Goal: Task Accomplishment & Management: Manage account settings

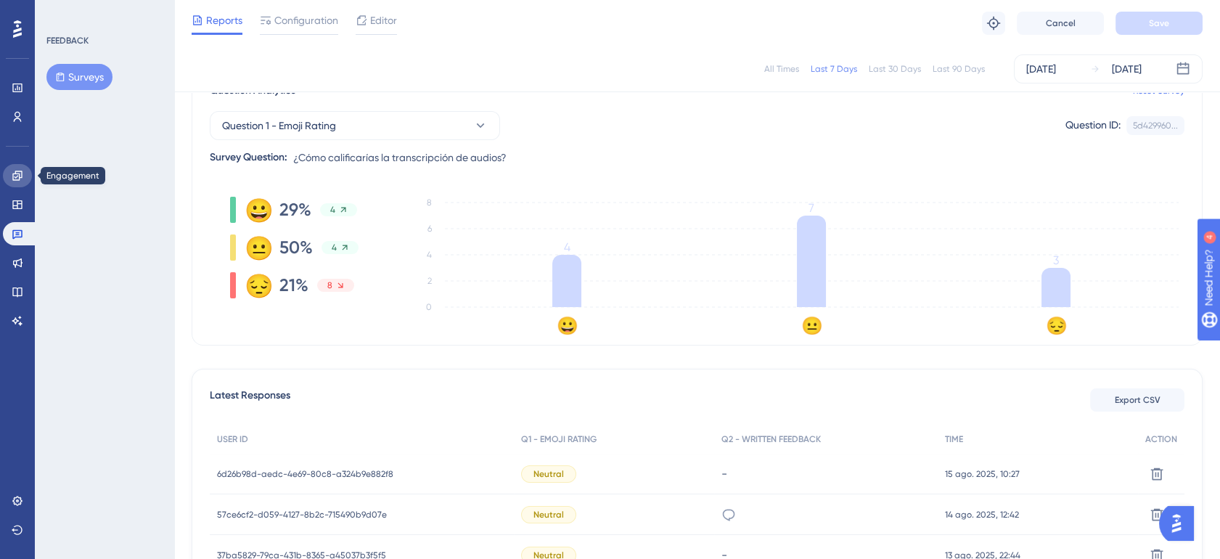
click at [14, 172] on icon at bounding box center [18, 176] width 12 height 12
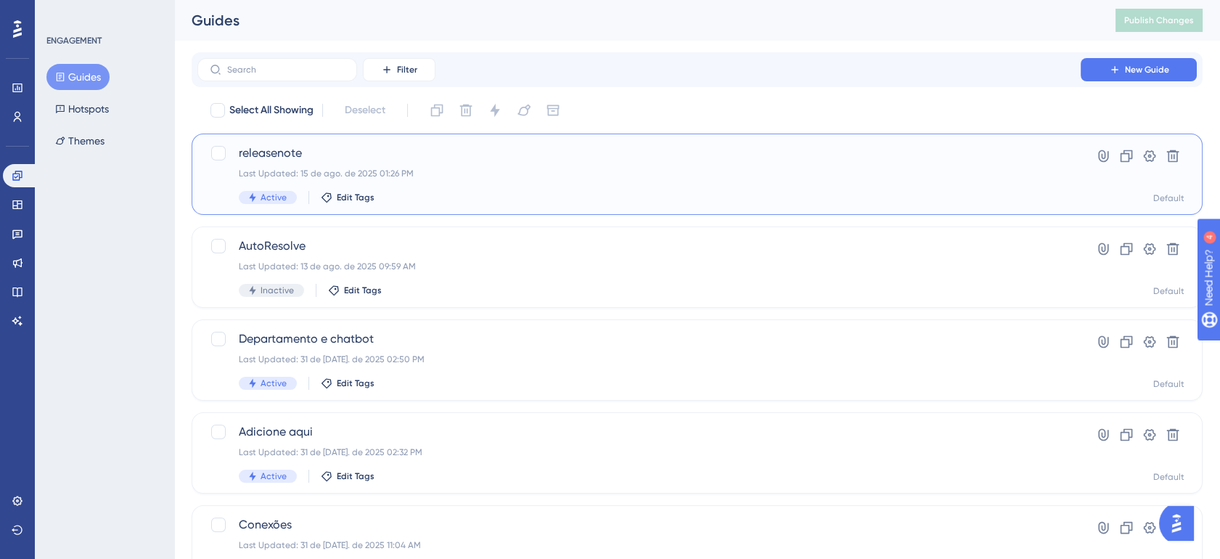
click at [576, 175] on div "Last Updated: 15 de ago. de 2025 01:26 PM" at bounding box center [639, 174] width 801 height 12
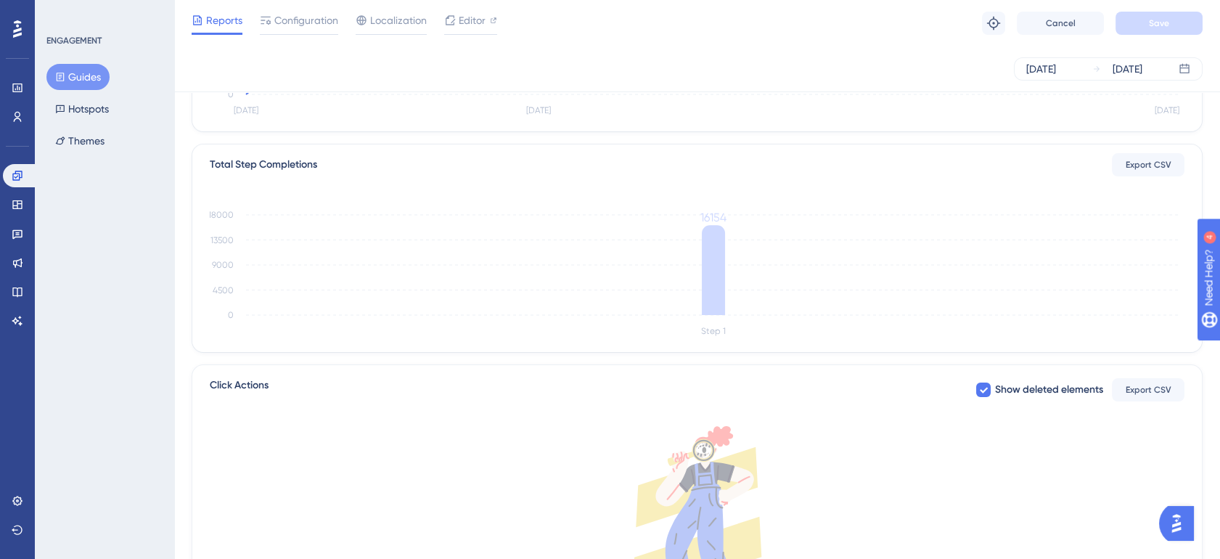
scroll to position [322, 0]
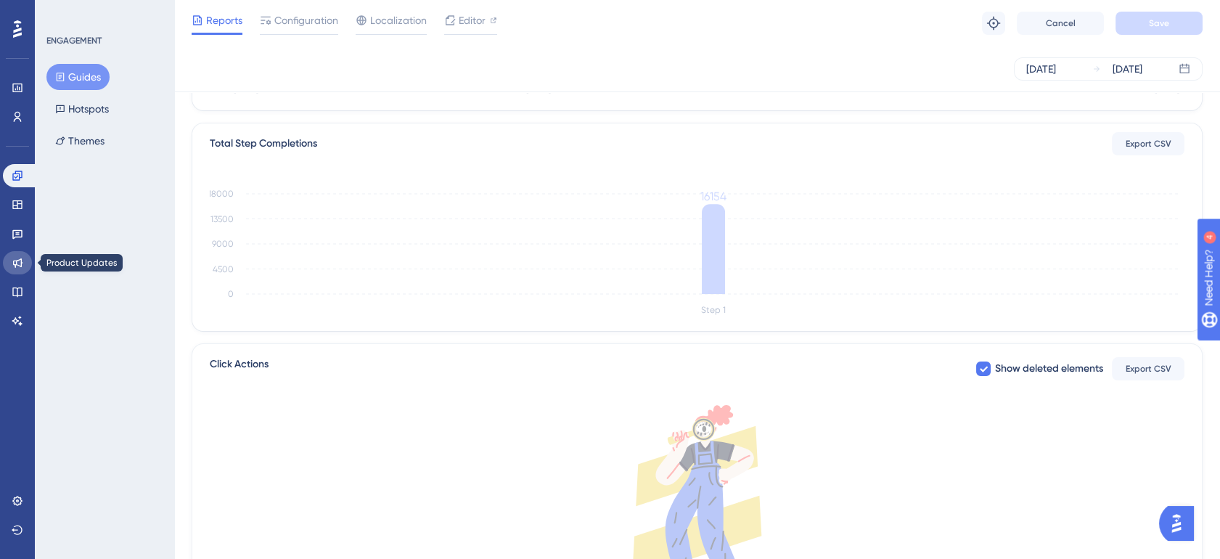
click at [17, 259] on icon at bounding box center [18, 263] width 12 height 12
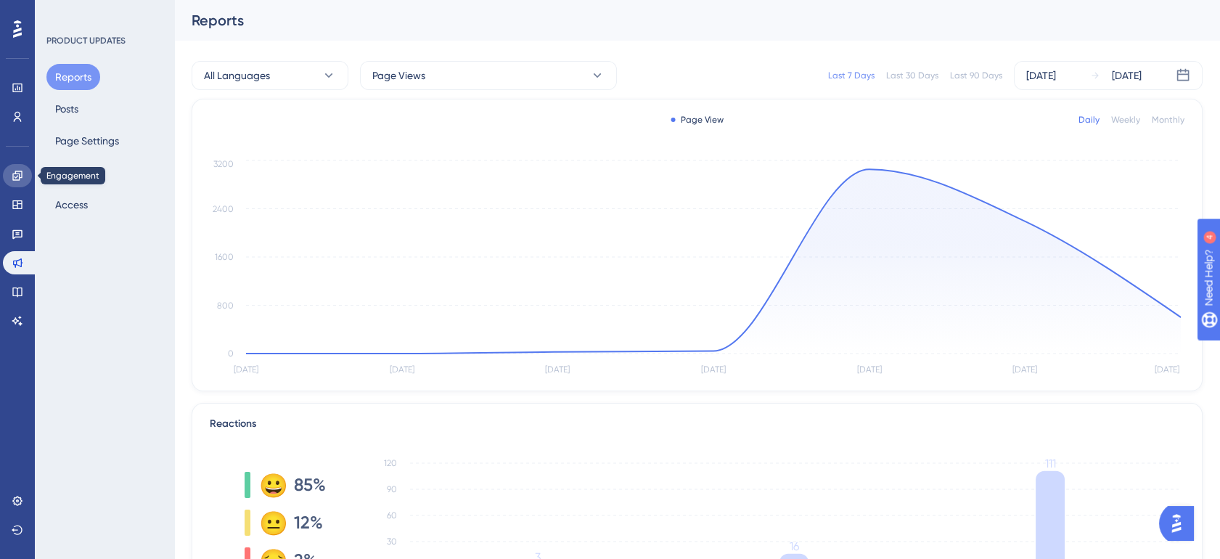
click at [23, 169] on link at bounding box center [17, 175] width 29 height 23
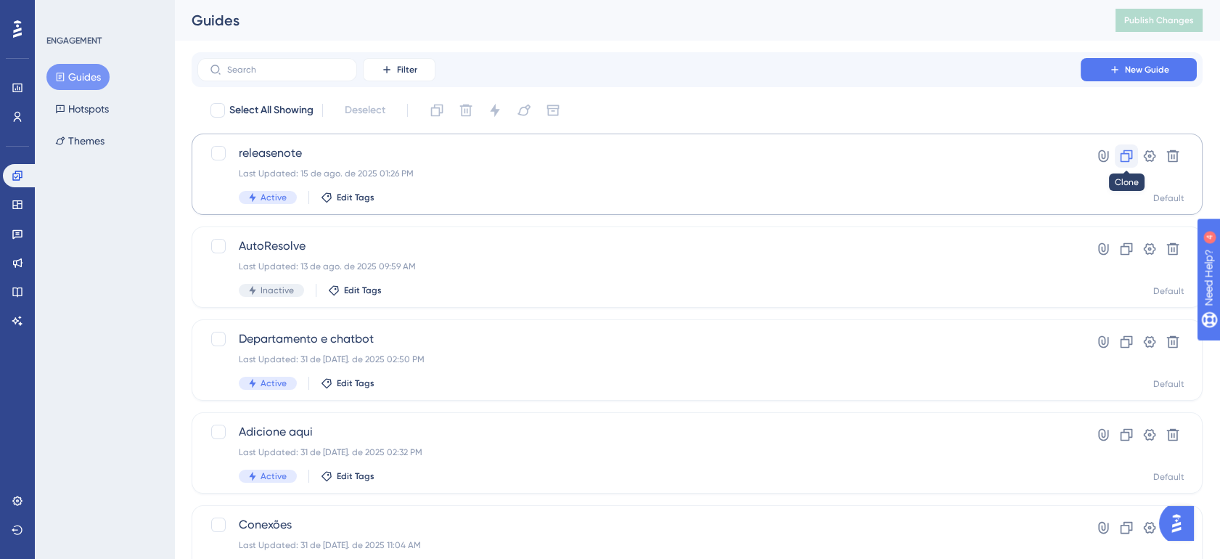
click at [1131, 157] on icon at bounding box center [1126, 156] width 15 height 15
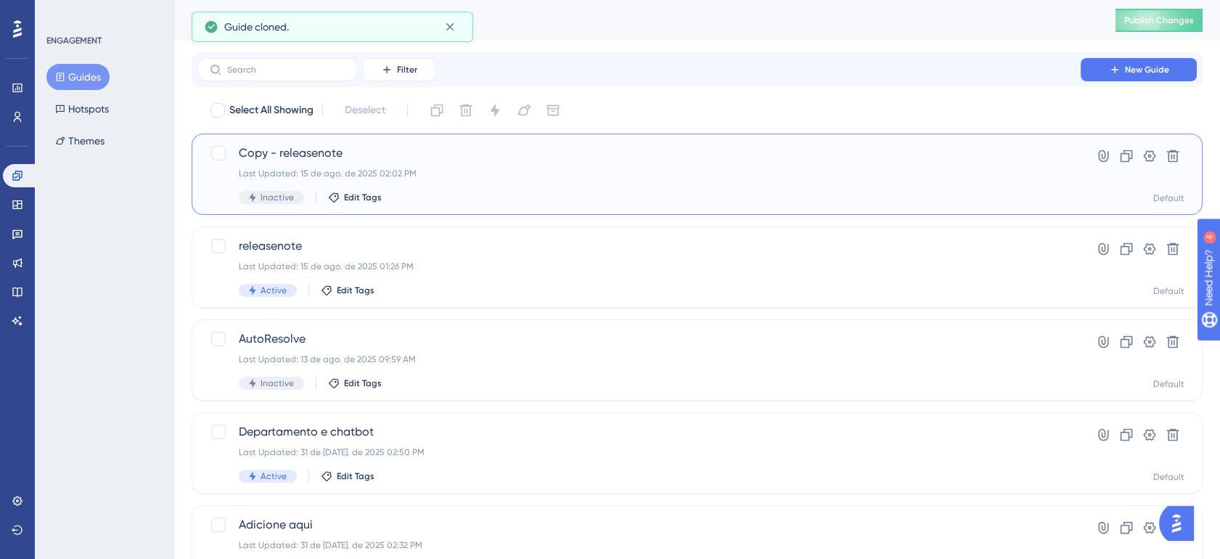
click at [513, 163] on div "Copy - releasenote Last Updated: 15 de ago. de 2025 02:02 PM Inactive Edit Tags" at bounding box center [639, 174] width 801 height 60
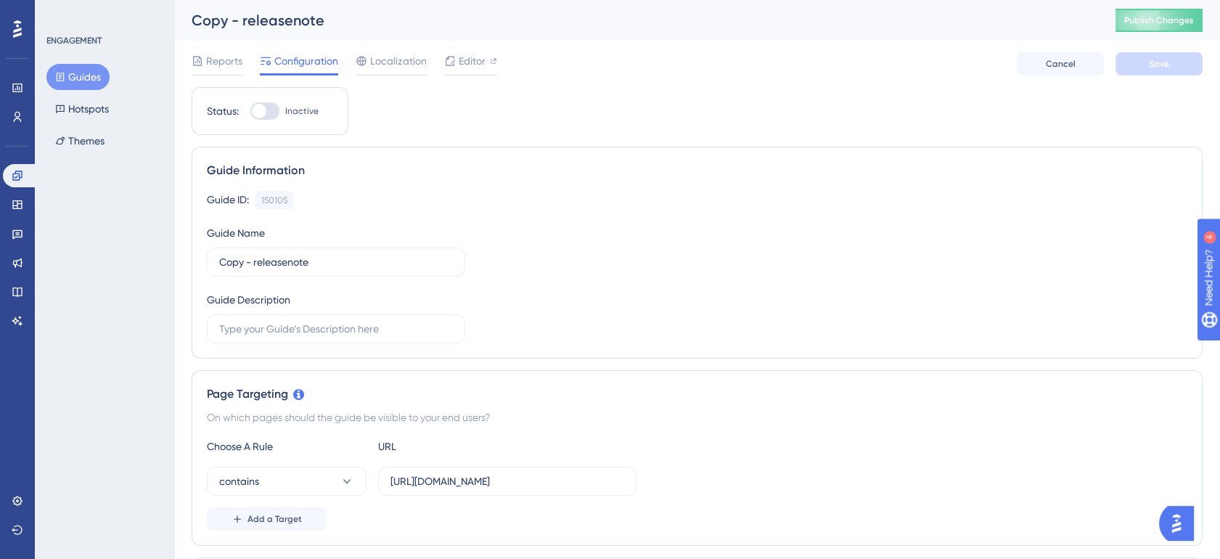
click at [269, 18] on div "Copy - releasenote" at bounding box center [636, 20] width 888 height 20
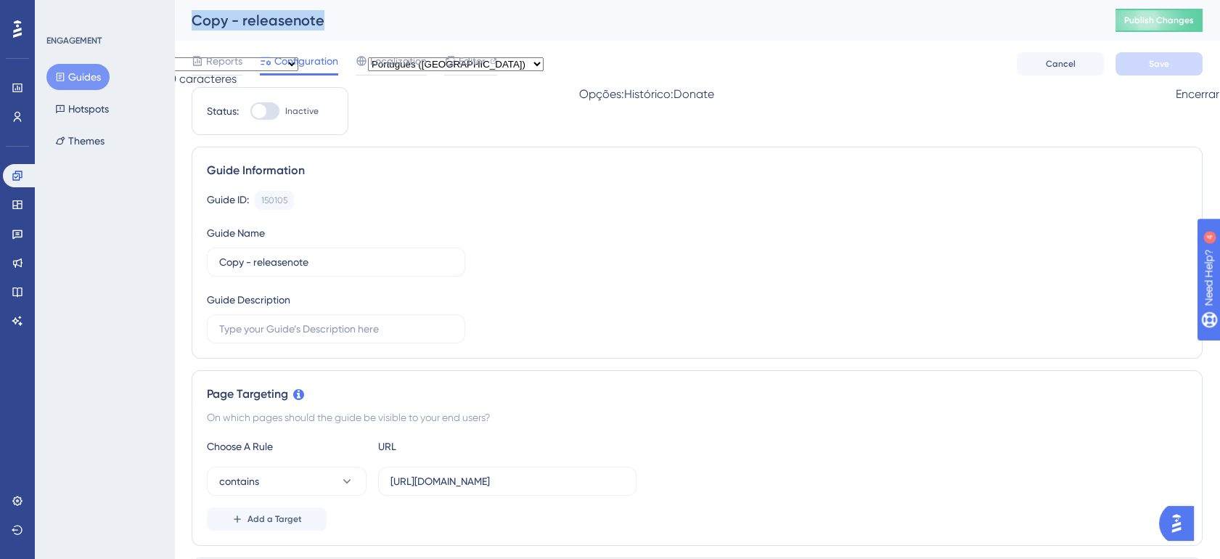
drag, startPoint x: 269, startPoint y: 18, endPoint x: 250, endPoint y: 21, distance: 19.8
click at [250, 21] on div "Copy - releasenote" at bounding box center [636, 20] width 888 height 20
click at [467, 62] on span "Editor" at bounding box center [472, 60] width 27 height 17
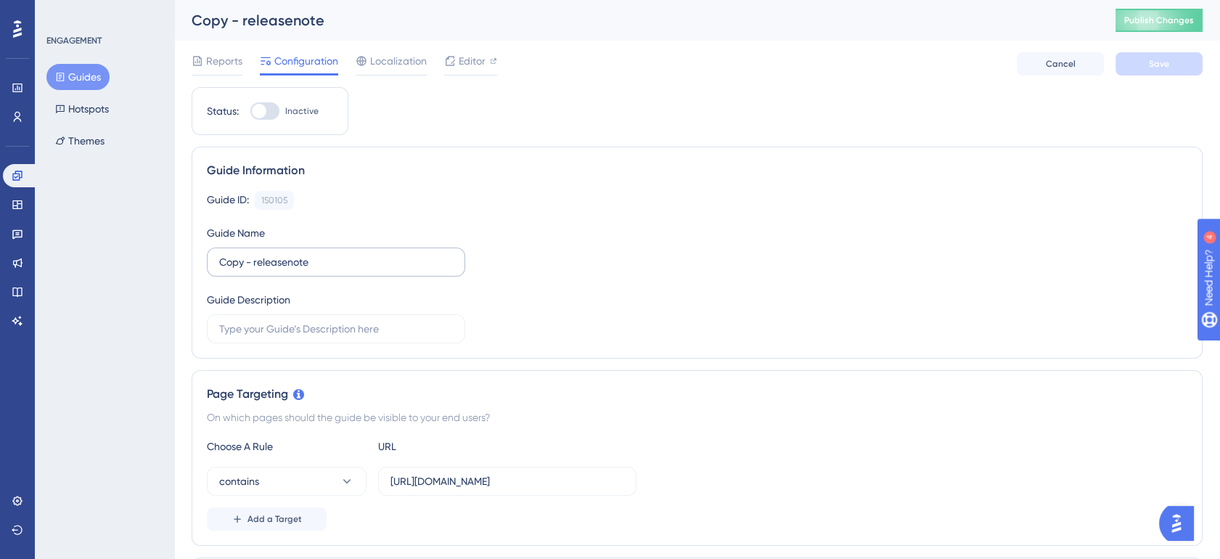
click at [221, 63] on span "Reports" at bounding box center [224, 60] width 36 height 17
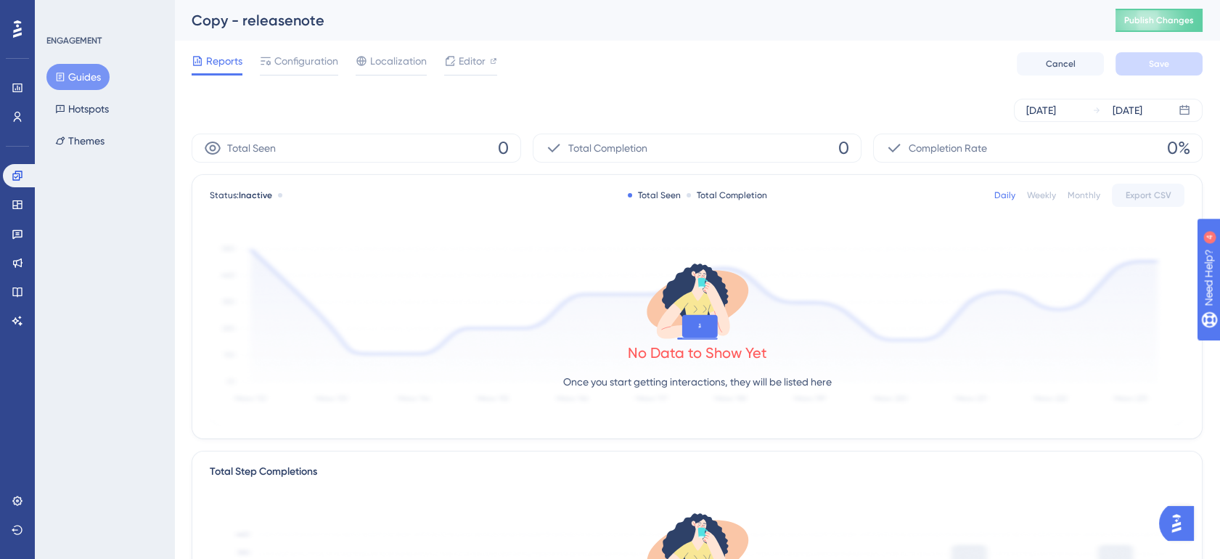
click at [77, 75] on button "Guides" at bounding box center [77, 77] width 63 height 26
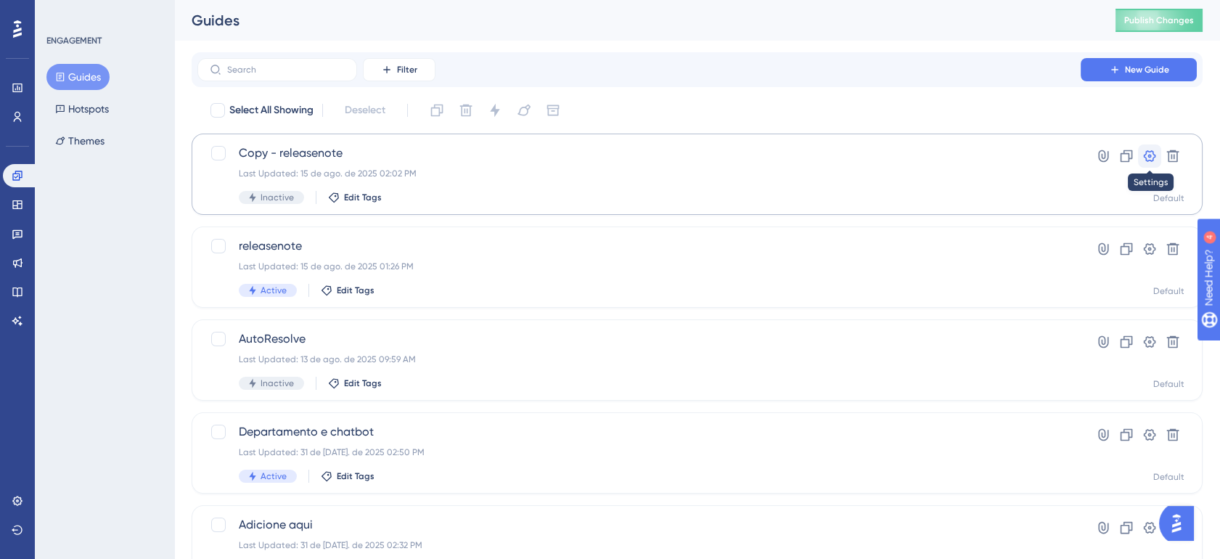
click at [1160, 156] on button at bounding box center [1149, 155] width 23 height 23
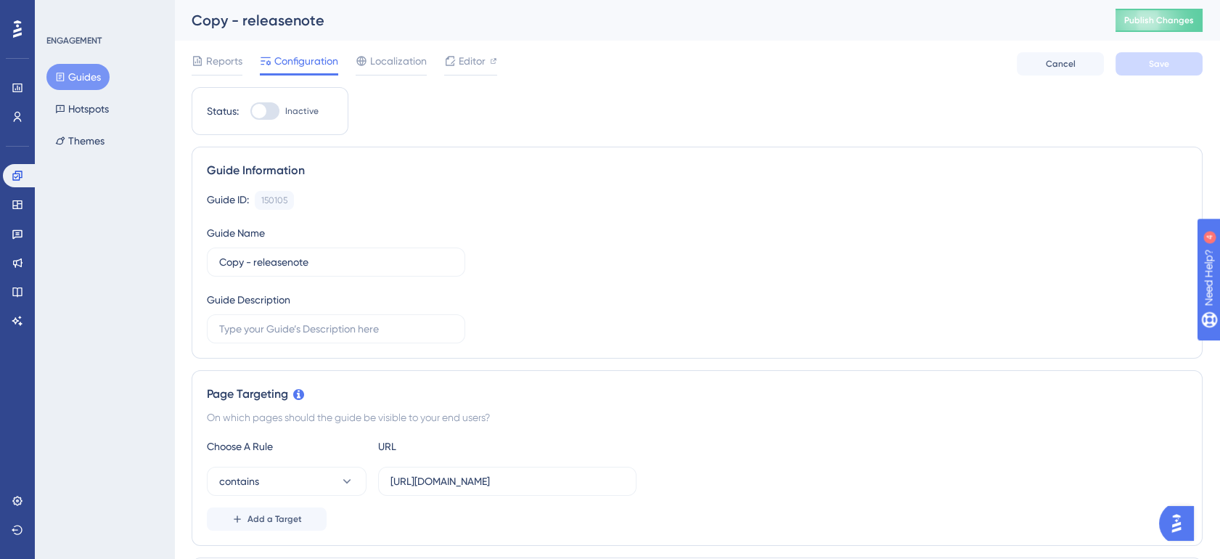
click at [306, 24] on div "Copy - releasenote" at bounding box center [636, 20] width 888 height 20
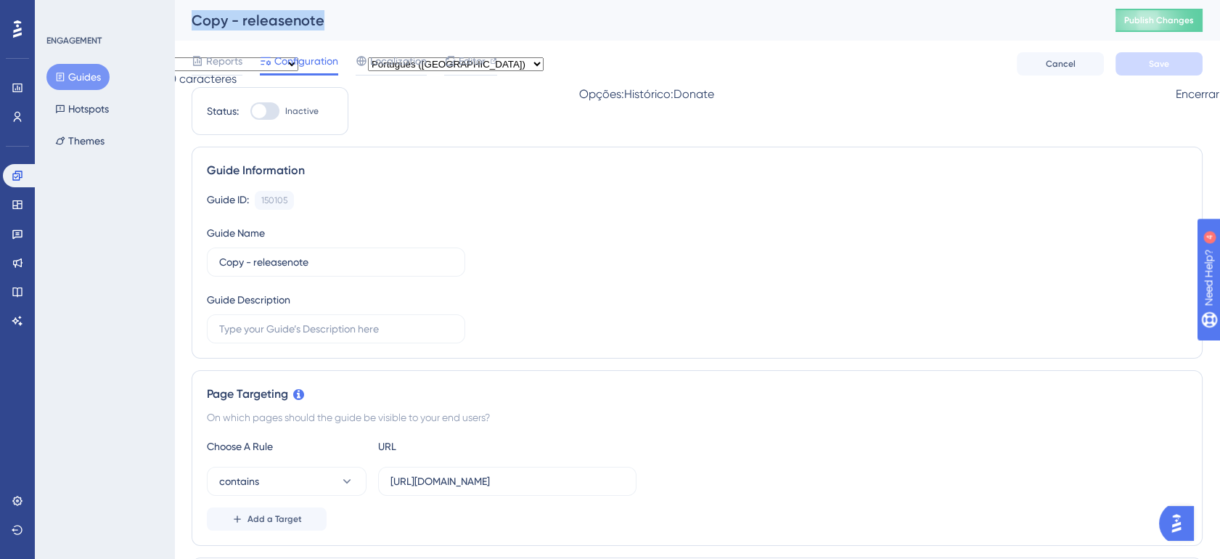
click at [306, 24] on div "Copy - releasenote" at bounding box center [636, 20] width 888 height 20
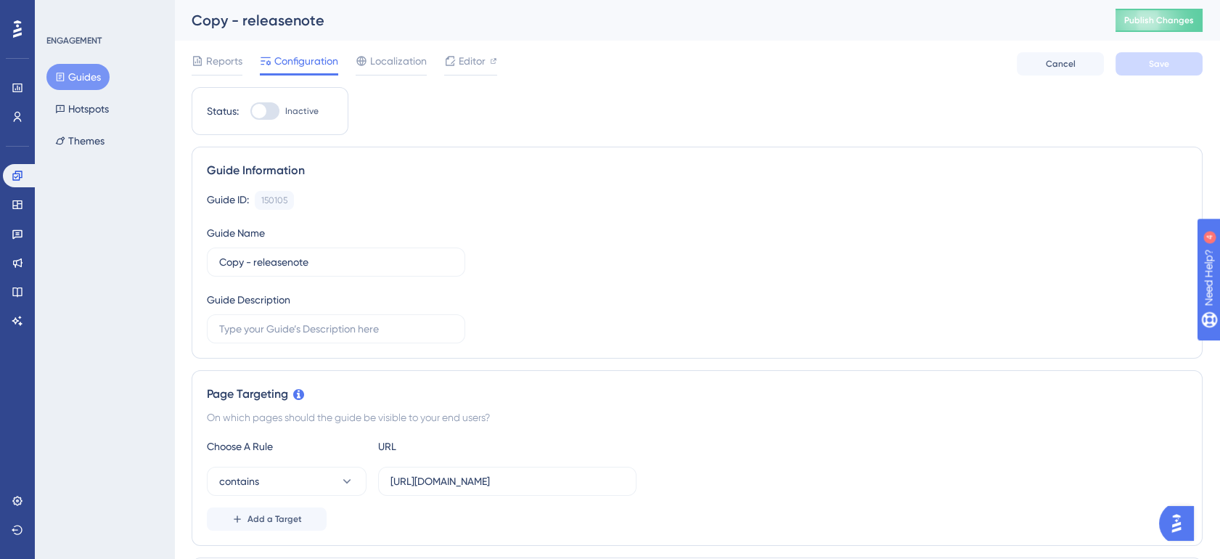
click at [301, 258] on input "Copy - releasenote" at bounding box center [336, 262] width 234 height 16
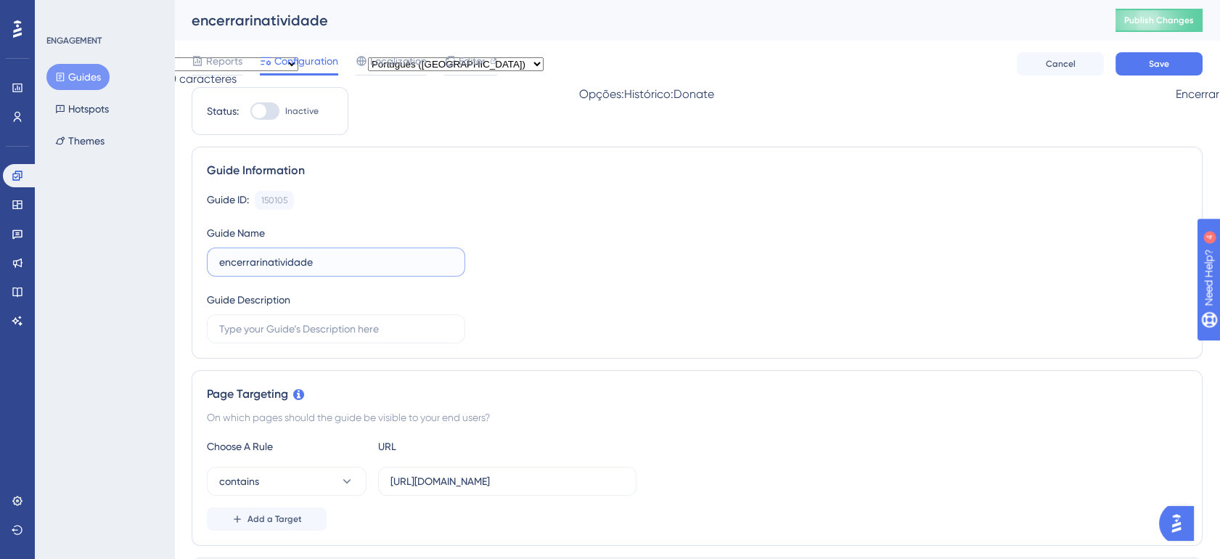
type input "encerrarinatividade"
click at [295, 270] on label "encerrarinatividade" at bounding box center [336, 262] width 258 height 29
click at [295, 270] on input "encerrarinatividade" at bounding box center [336, 262] width 234 height 16
click at [295, 270] on label "encerrarinatividade" at bounding box center [336, 262] width 258 height 29
click at [295, 270] on input "encerrarinatividade" at bounding box center [336, 262] width 234 height 16
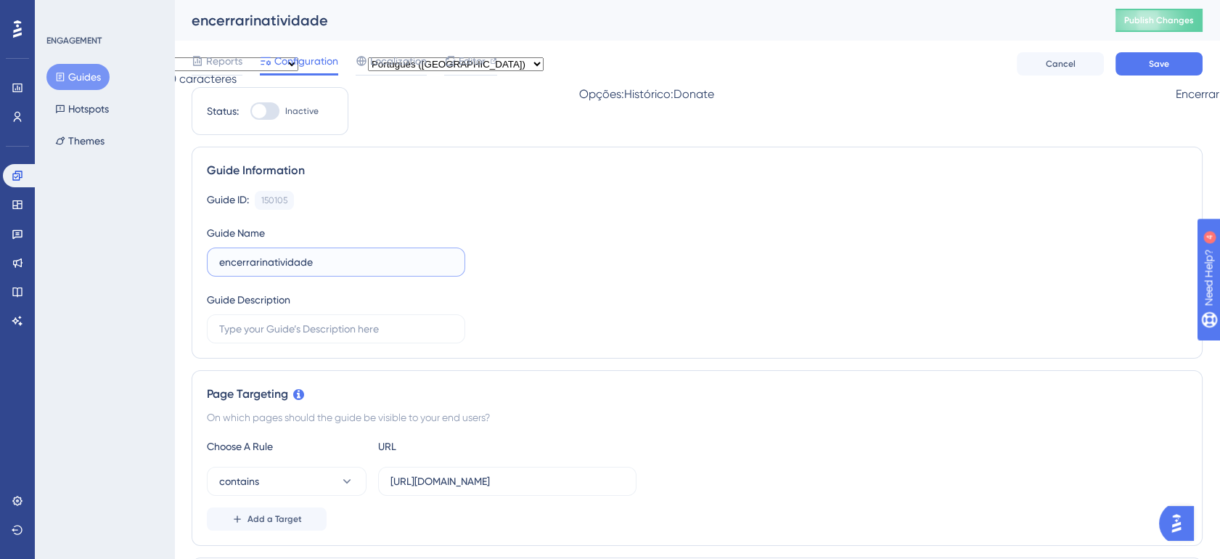
click at [295, 270] on label "encerrarinatividade" at bounding box center [336, 262] width 258 height 29
click at [295, 270] on input "encerrarinatividade" at bounding box center [336, 262] width 234 height 16
click at [1062, 52] on button "Cancel" at bounding box center [1060, 63] width 87 height 23
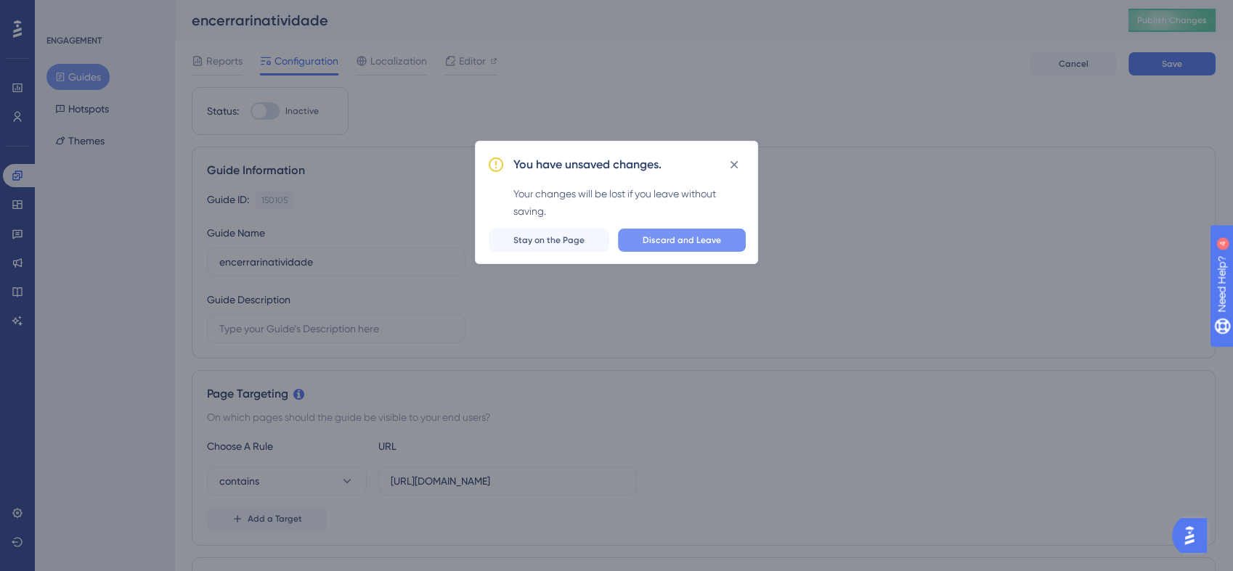
click at [706, 240] on span "Discard and Leave" at bounding box center [681, 240] width 78 height 12
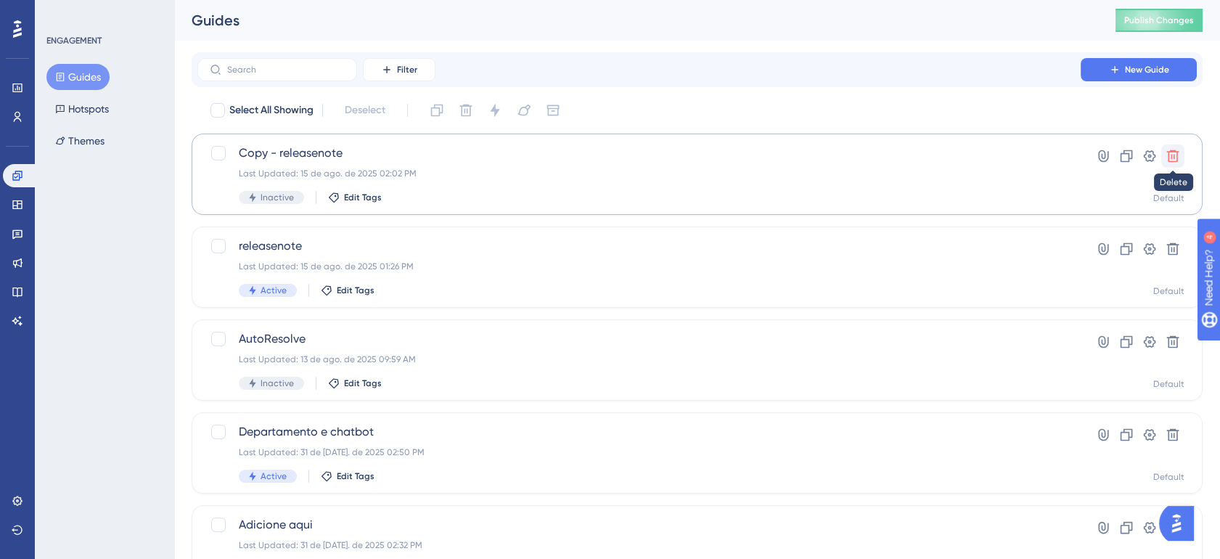
click at [1181, 157] on button at bounding box center [1173, 155] width 23 height 23
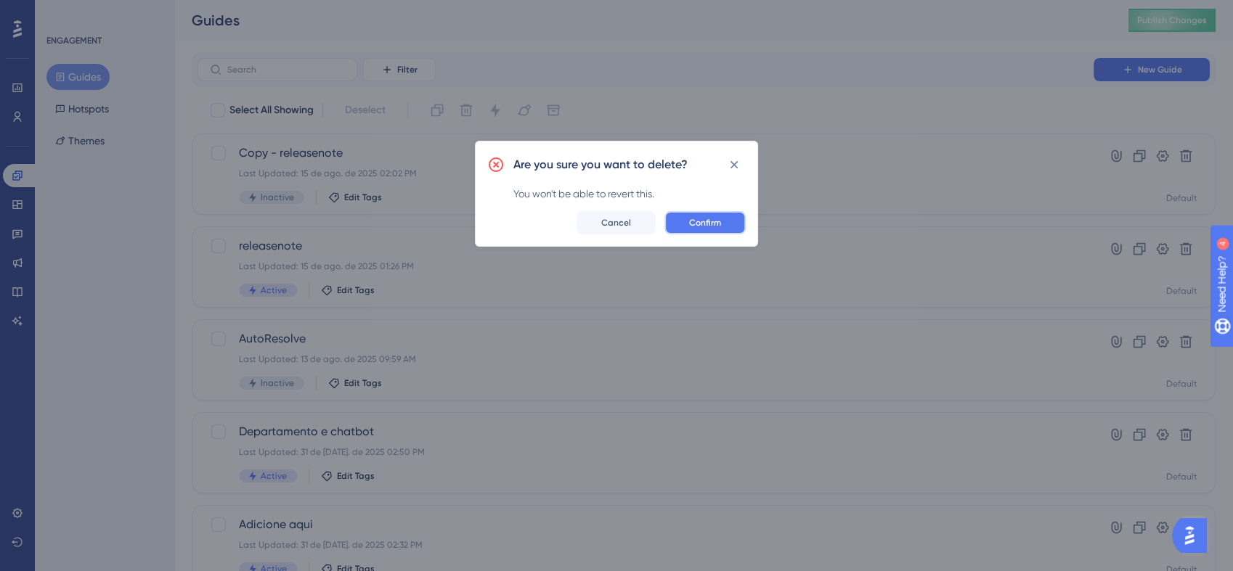
click at [719, 220] on span "Confirm" at bounding box center [705, 223] width 32 height 12
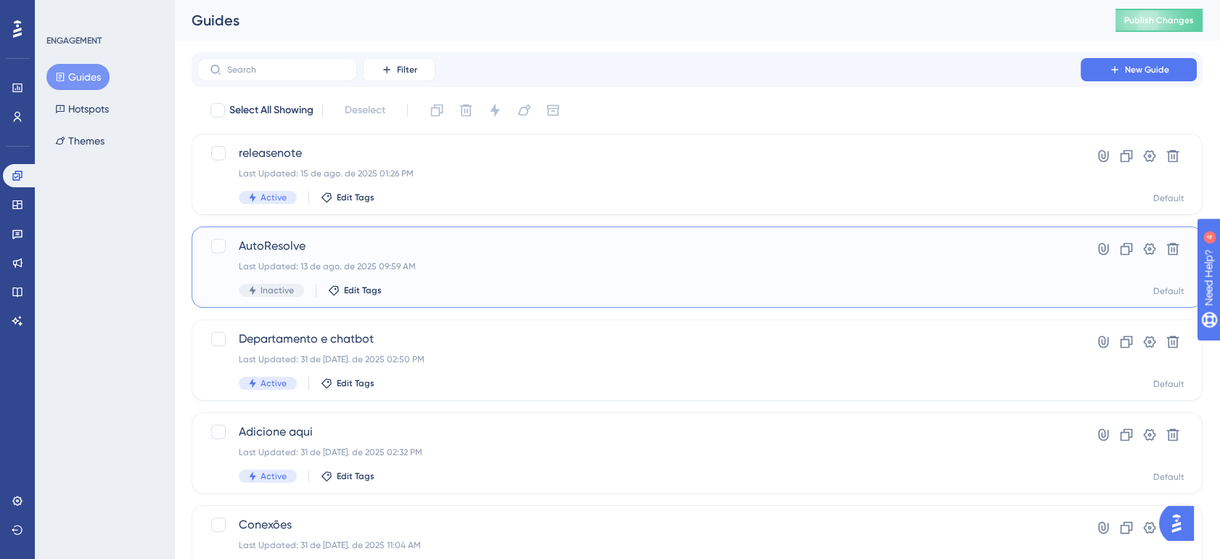
click at [566, 273] on div "AutoResolve Last Updated: 13 de ago. de 2025 09:59 AM Inactive Edit Tags" at bounding box center [639, 267] width 801 height 60
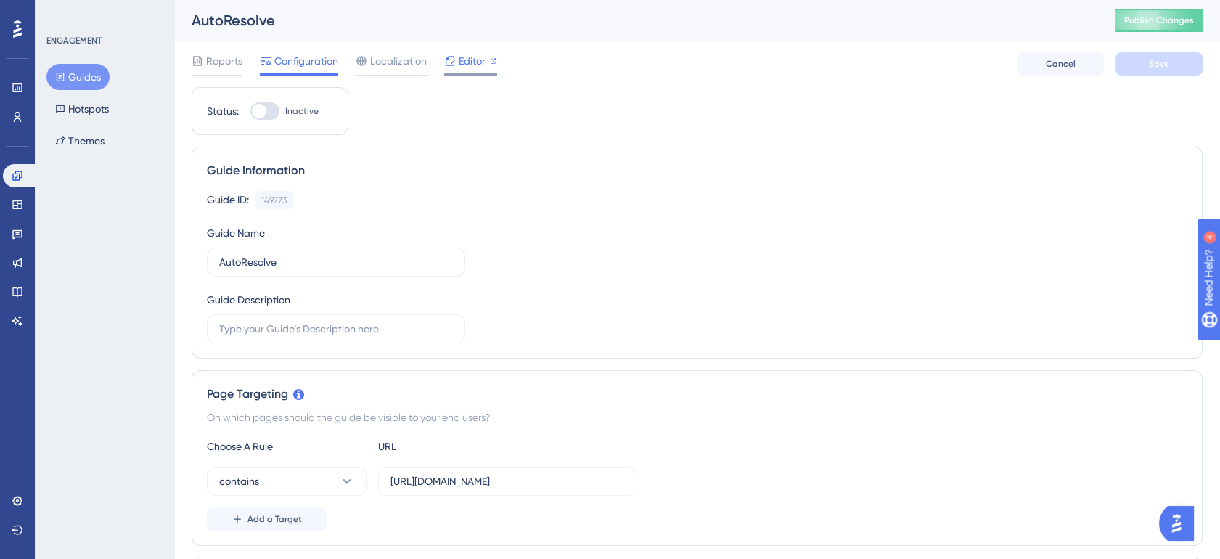
click at [455, 60] on div "Editor" at bounding box center [470, 60] width 53 height 17
